Goal: Task Accomplishment & Management: Manage account settings

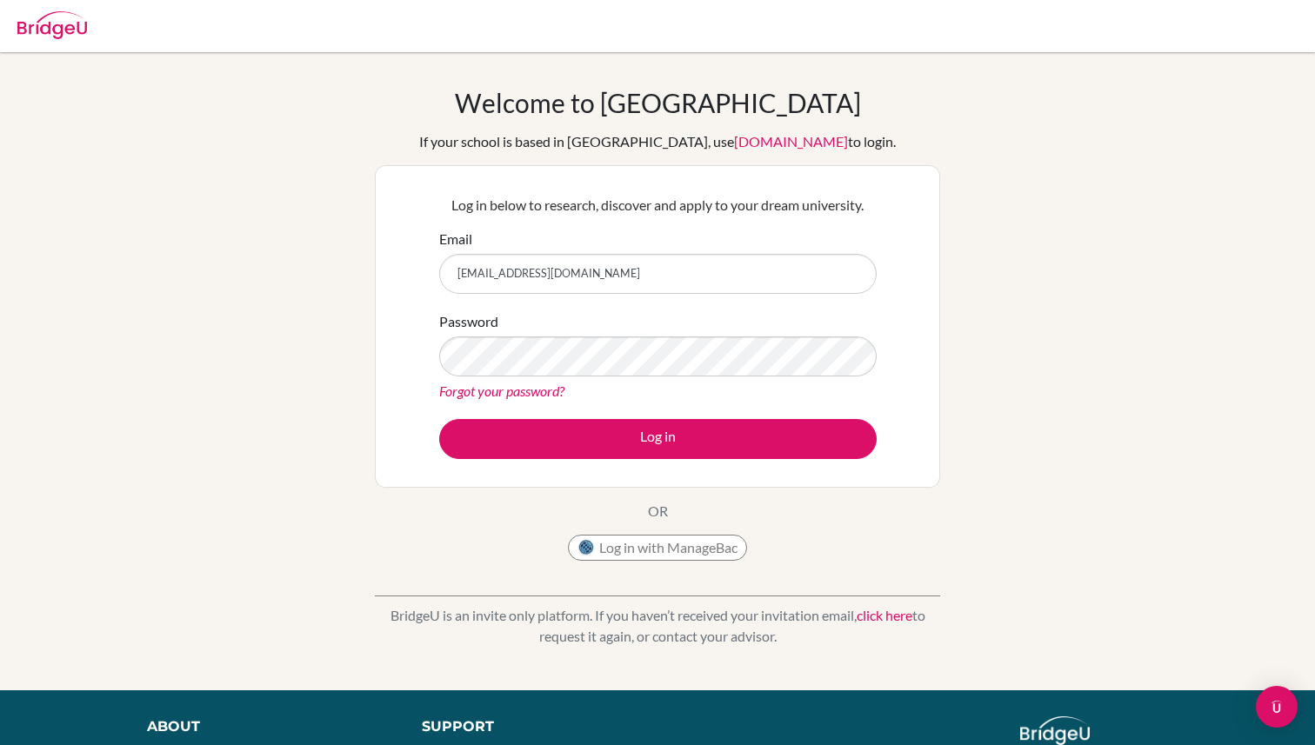
click at [439, 419] on button "Log in" at bounding box center [657, 439] width 437 height 40
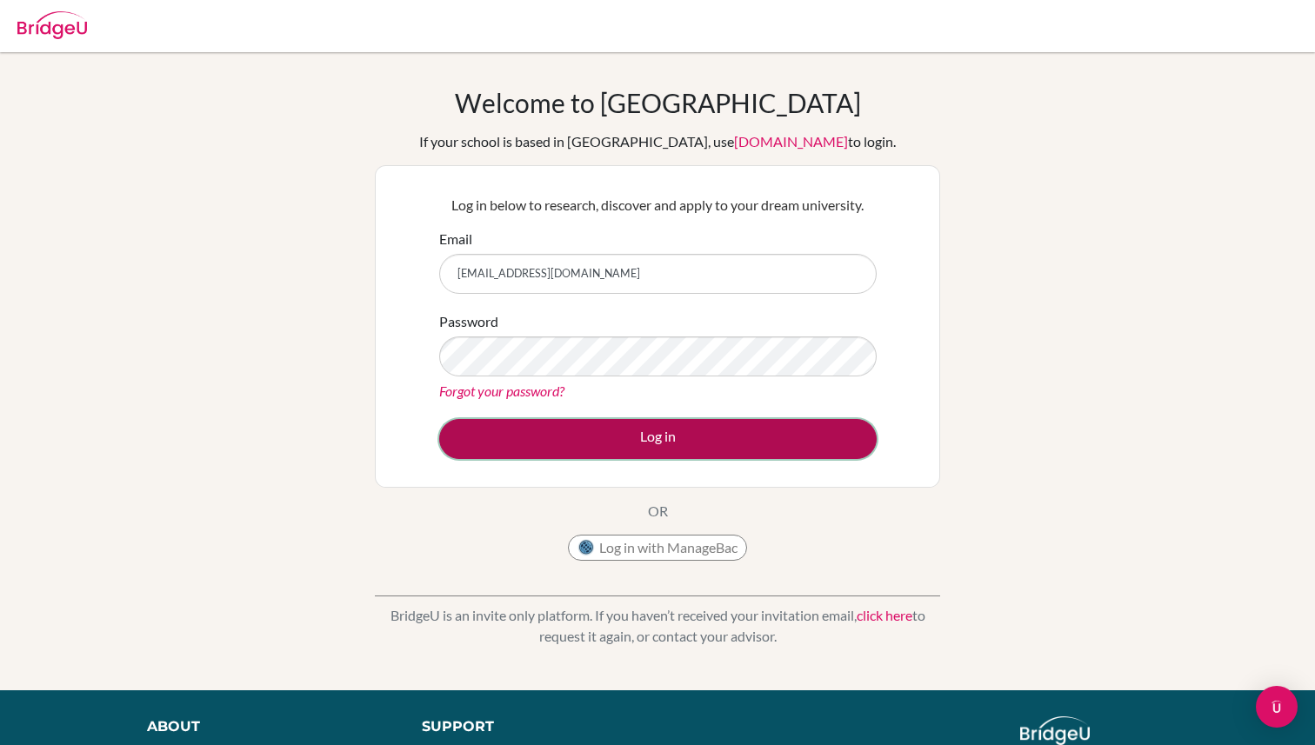
click at [691, 444] on button "Log in" at bounding box center [657, 439] width 437 height 40
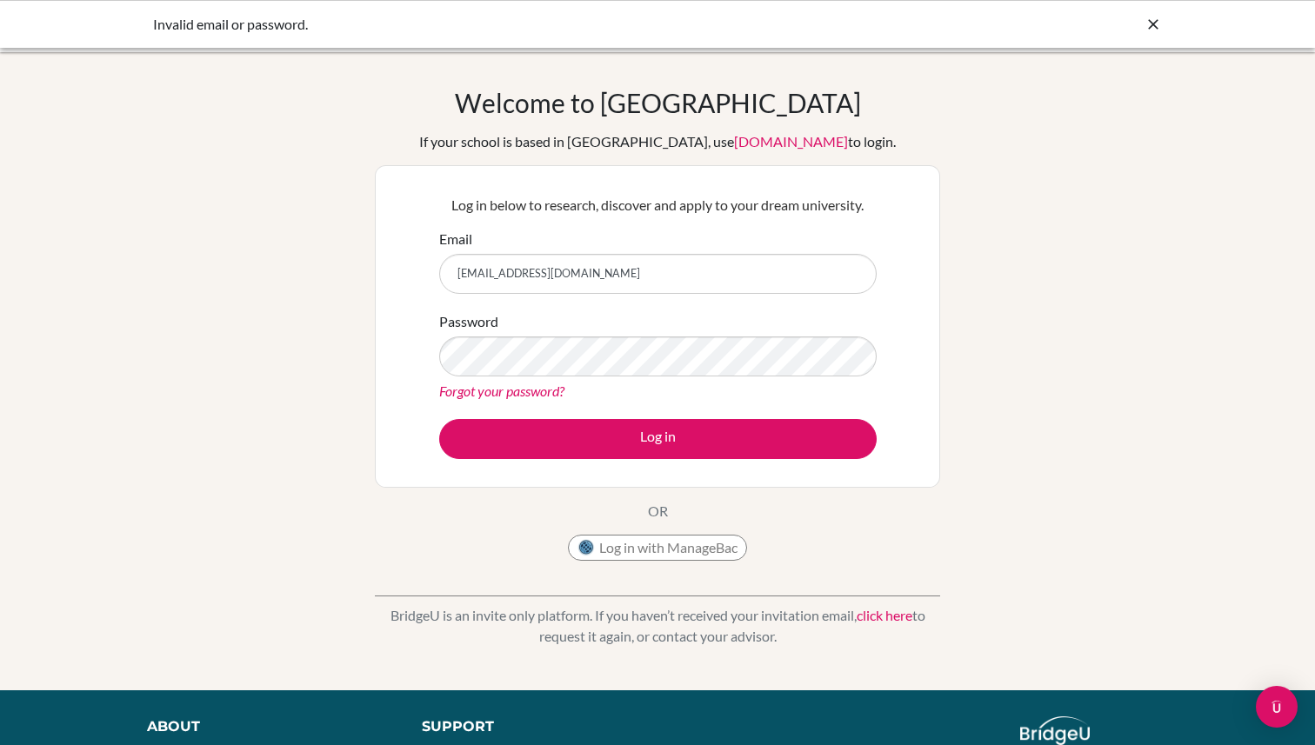
click at [1161, 22] on icon at bounding box center [1152, 24] width 17 height 17
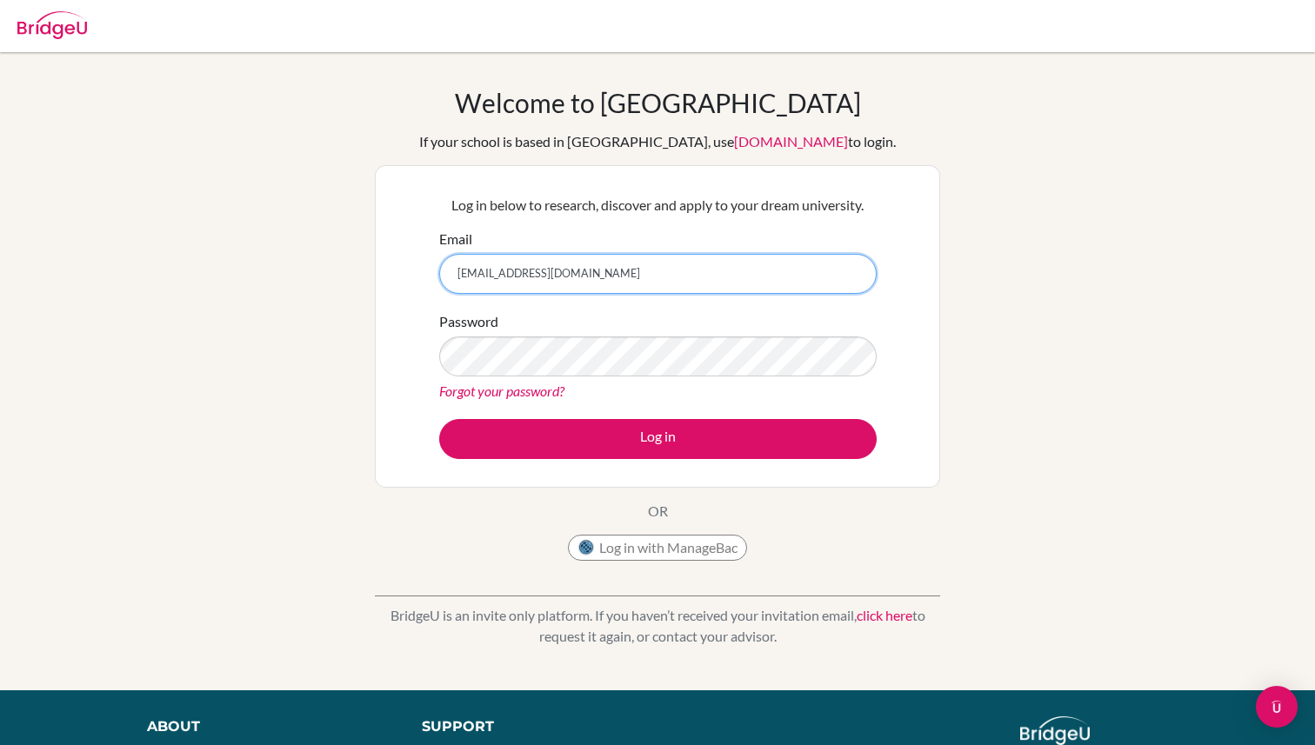
drag, startPoint x: 746, startPoint y: 287, endPoint x: 390, endPoint y: 252, distance: 357.4
click at [388, 252] on div "Log in below to research, discover and apply to your dream university. Email [E…" at bounding box center [657, 326] width 565 height 323
type input "[PERSON_NAME][EMAIL_ADDRESS][DOMAIN_NAME]"
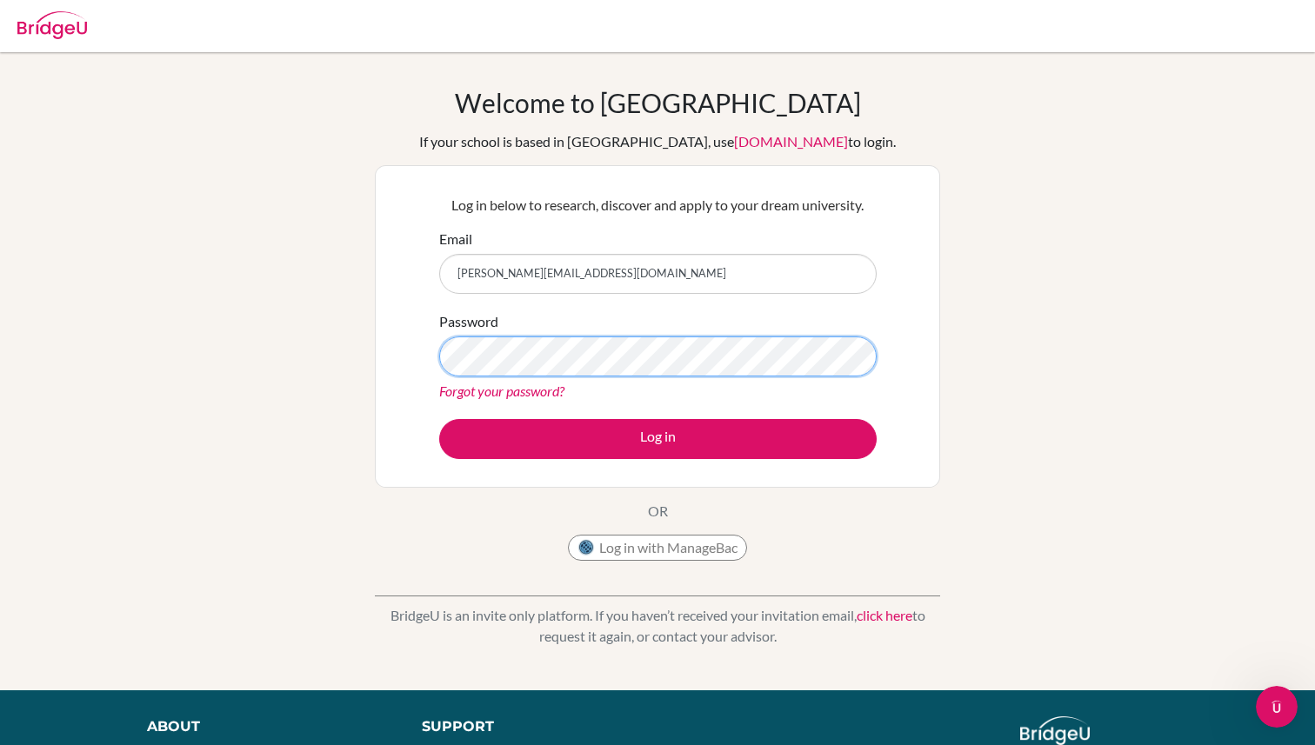
click at [439, 419] on button "Log in" at bounding box center [657, 439] width 437 height 40
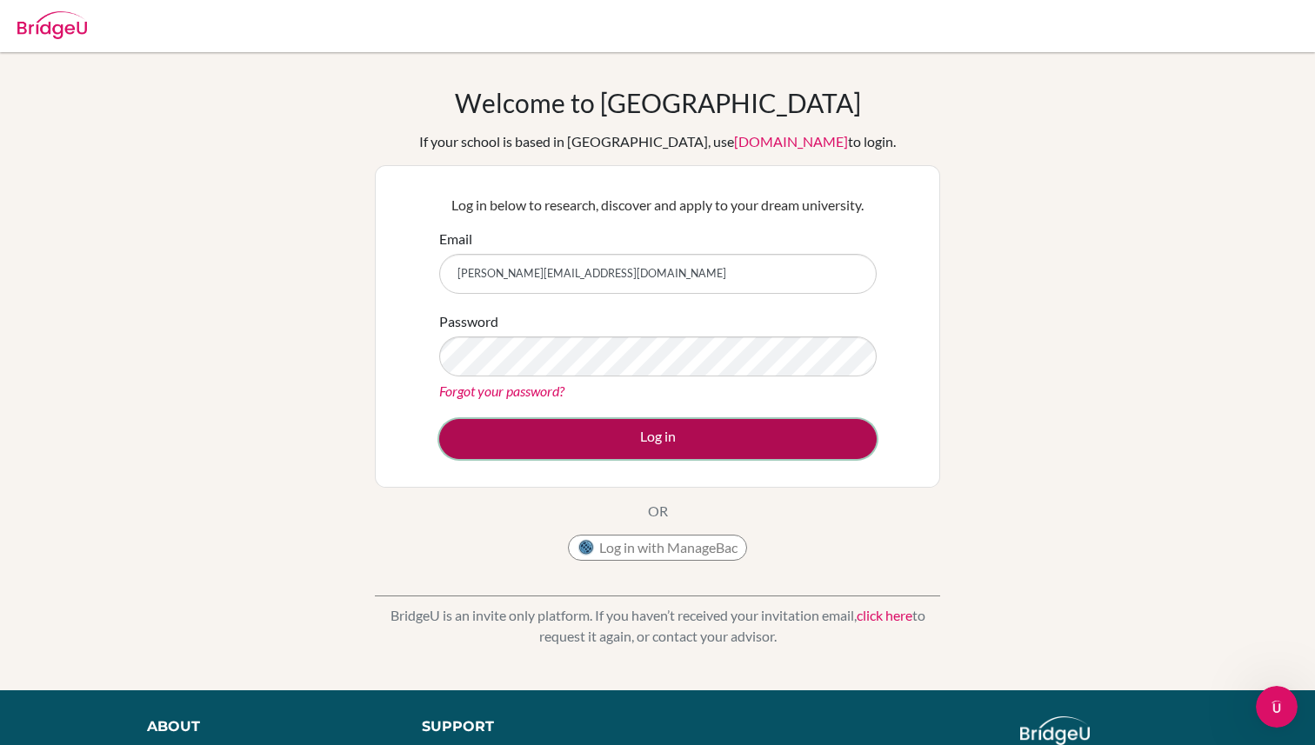
click at [670, 445] on button "Log in" at bounding box center [657, 439] width 437 height 40
